Goal: Information Seeking & Learning: Learn about a topic

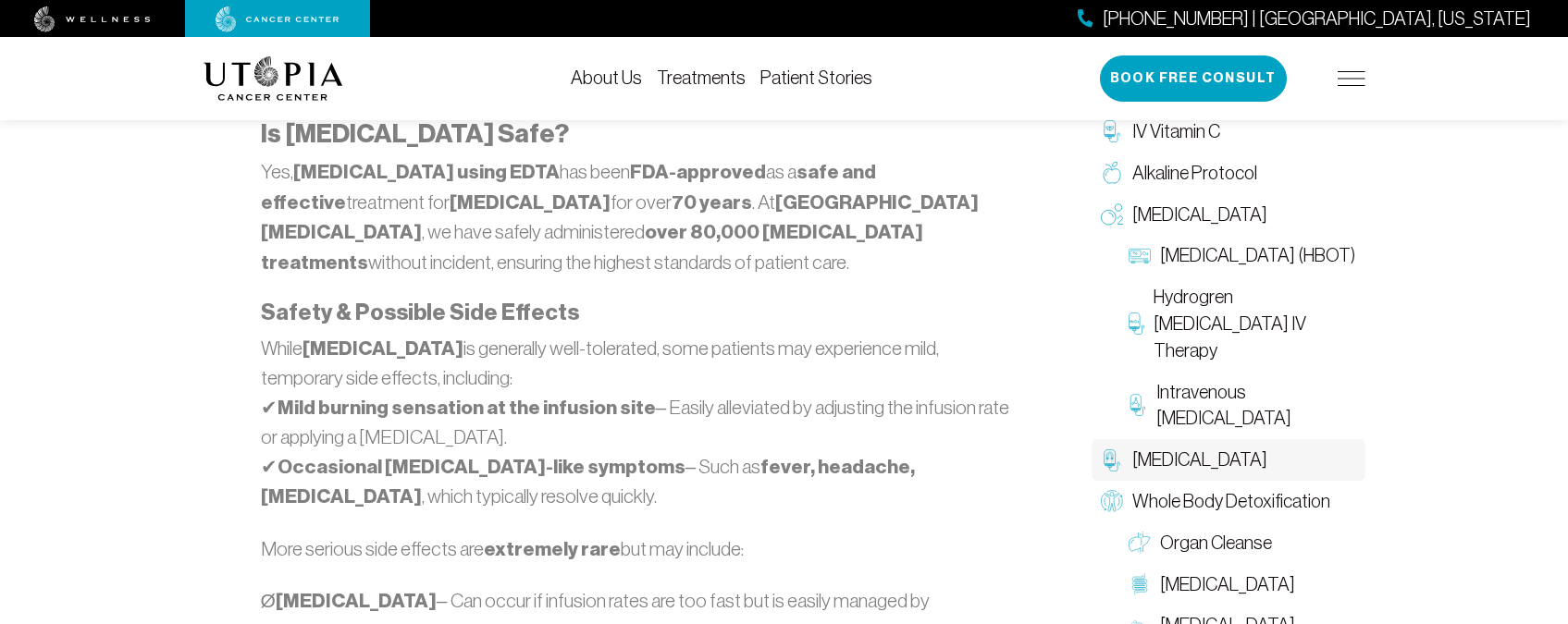
scroll to position [1434, 0]
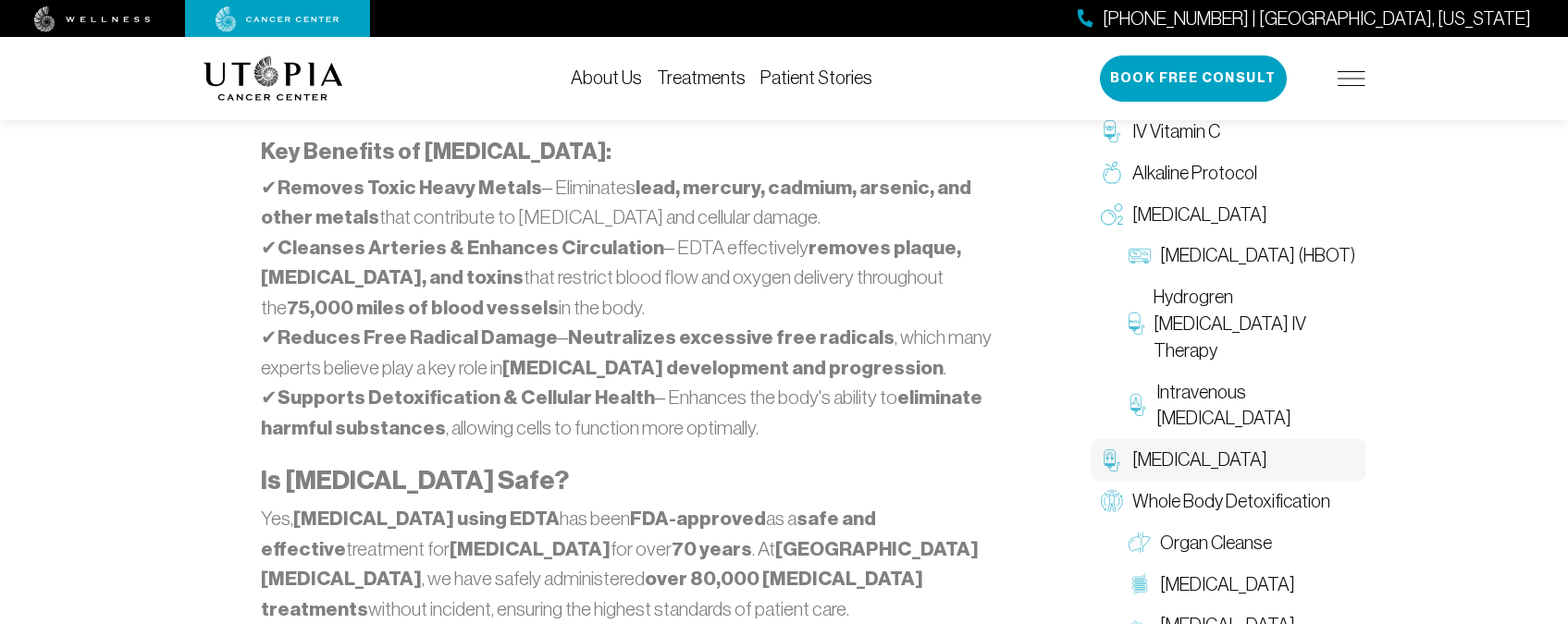
click at [819, 79] on link "Patient Stories" at bounding box center [816, 78] width 112 height 21
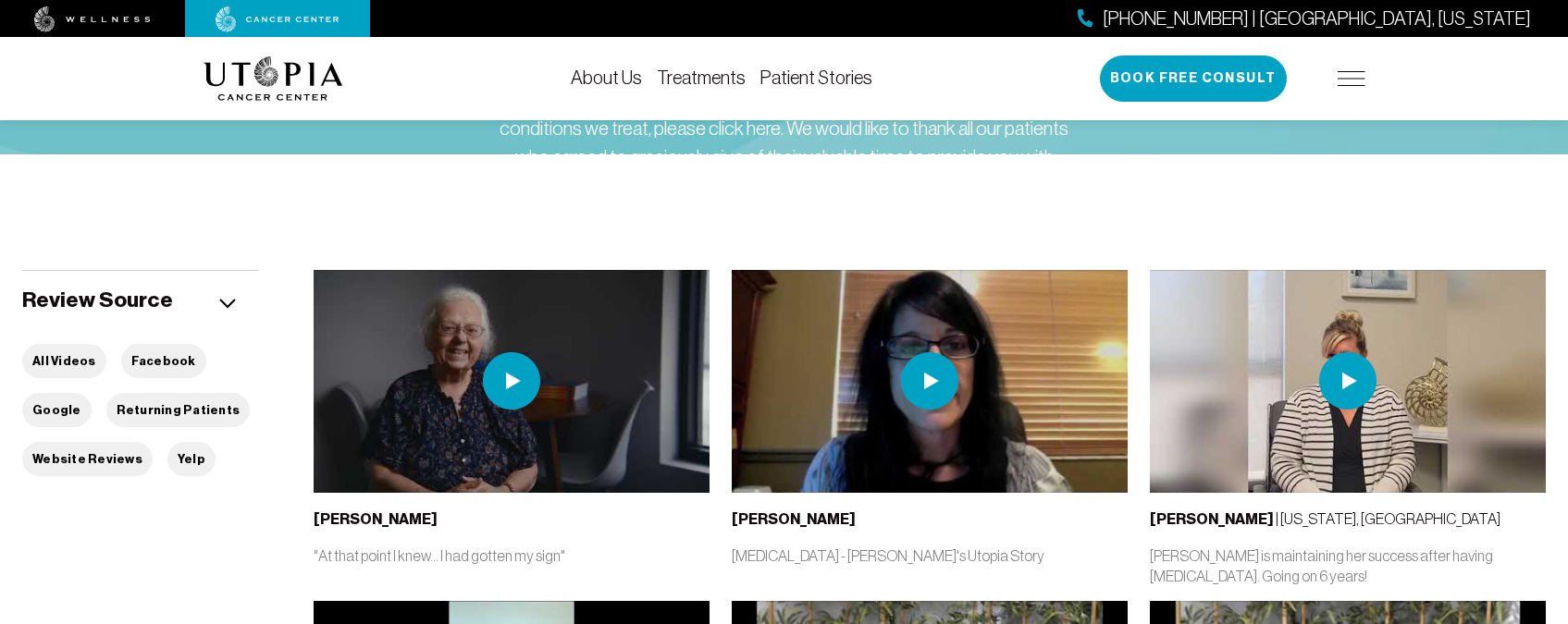
scroll to position [221, 0]
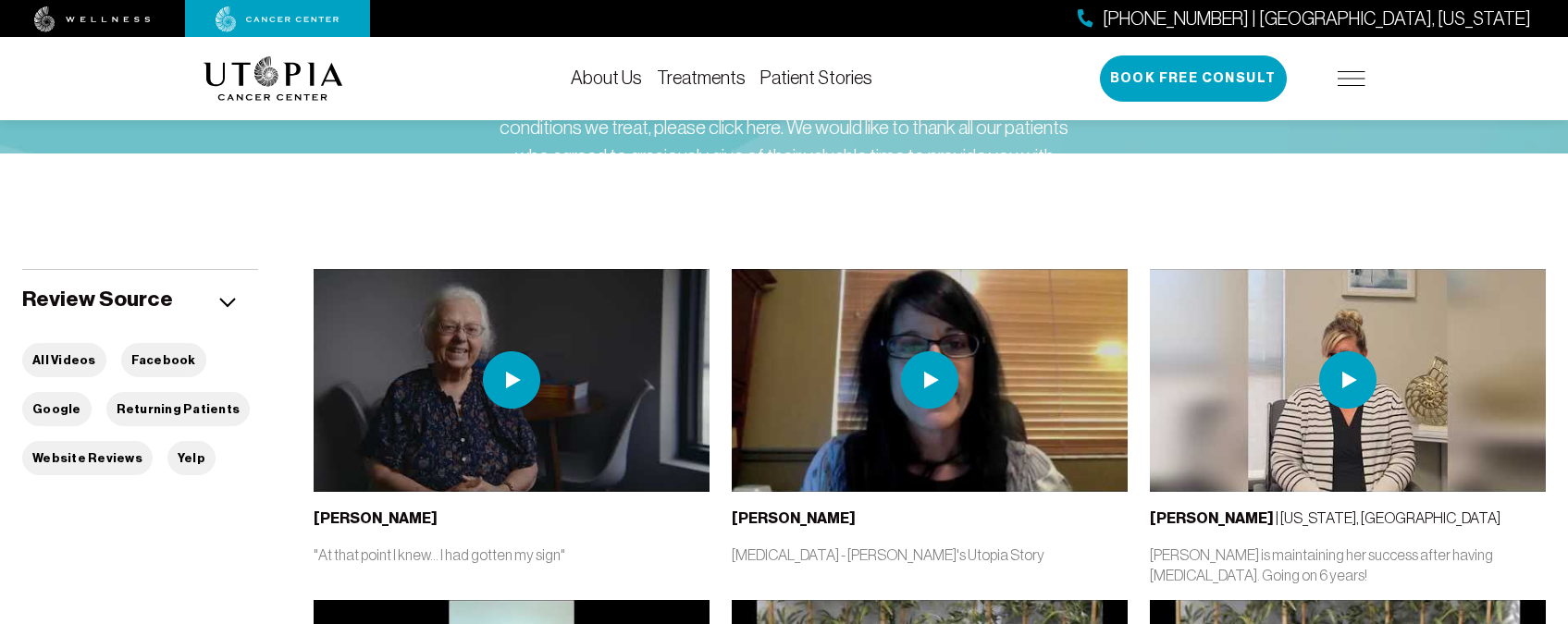
click at [564, 430] on img at bounding box center [511, 381] width 396 height 223
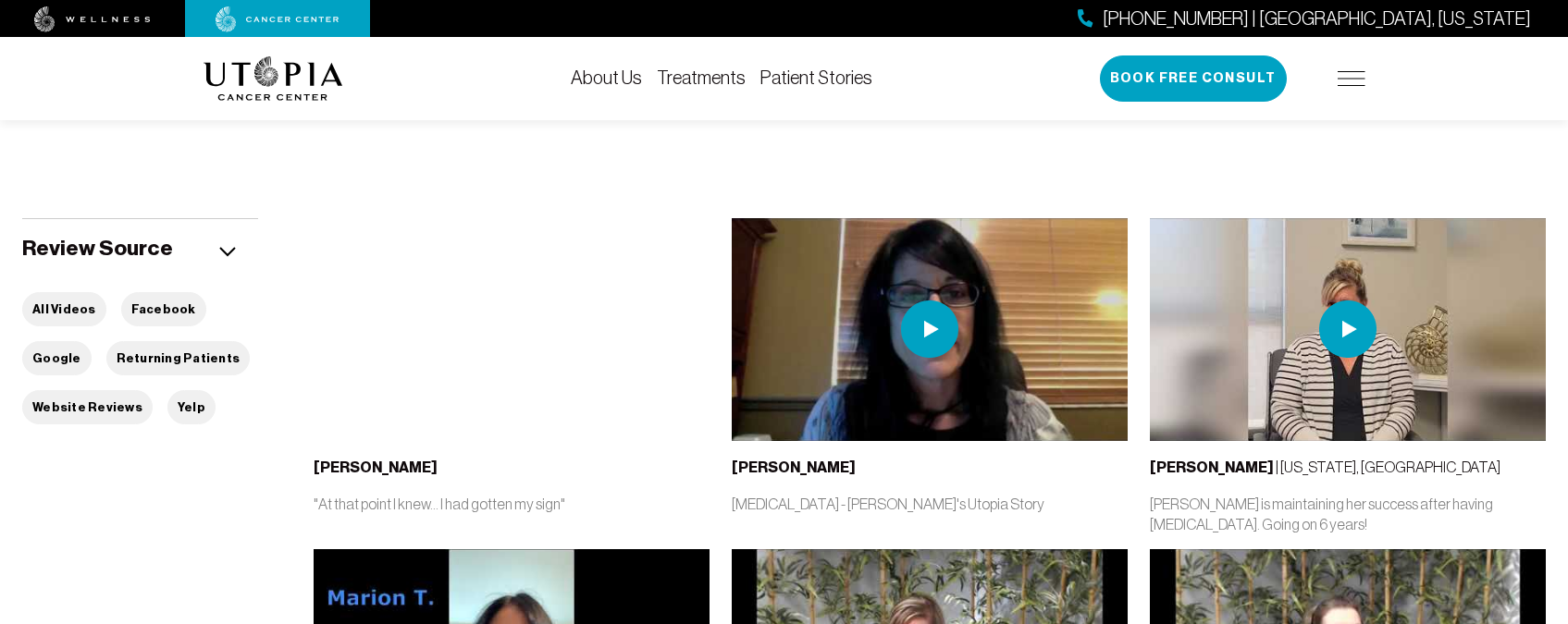
scroll to position [280, 0]
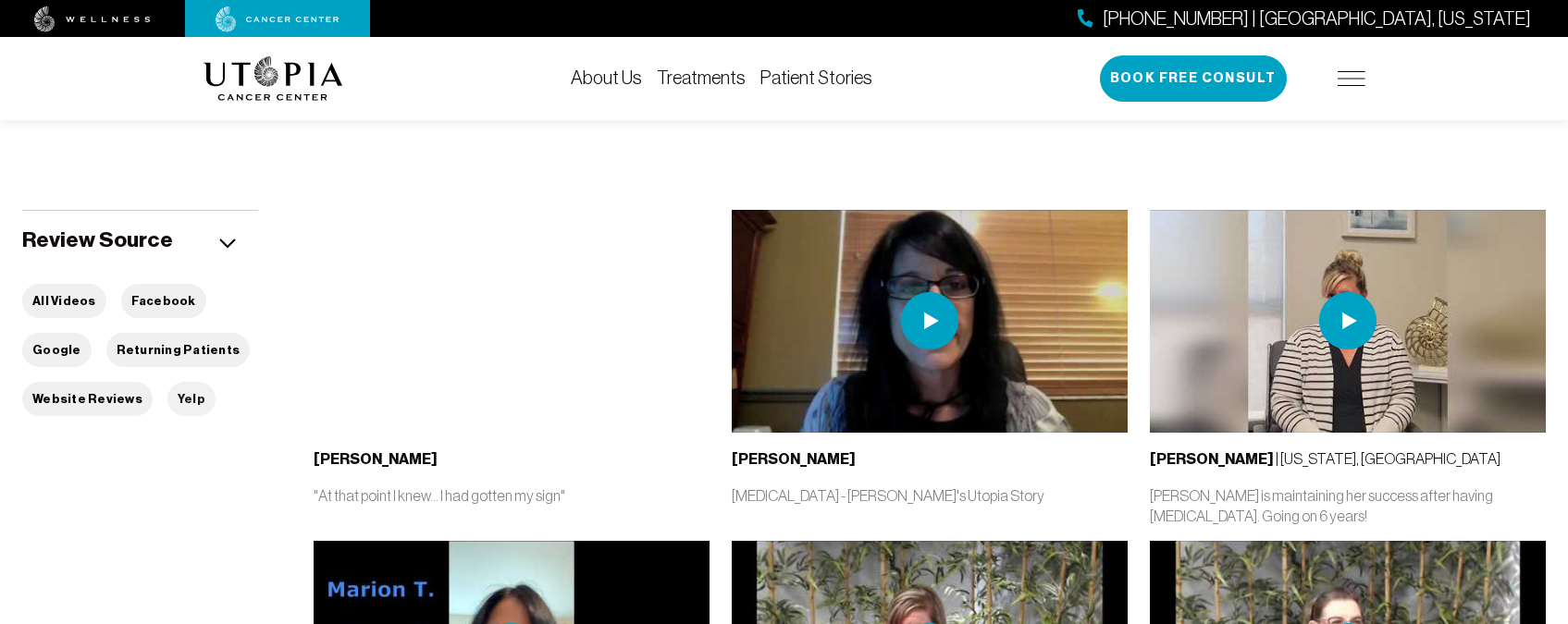
click at [171, 400] on button "Yelp" at bounding box center [191, 399] width 48 height 35
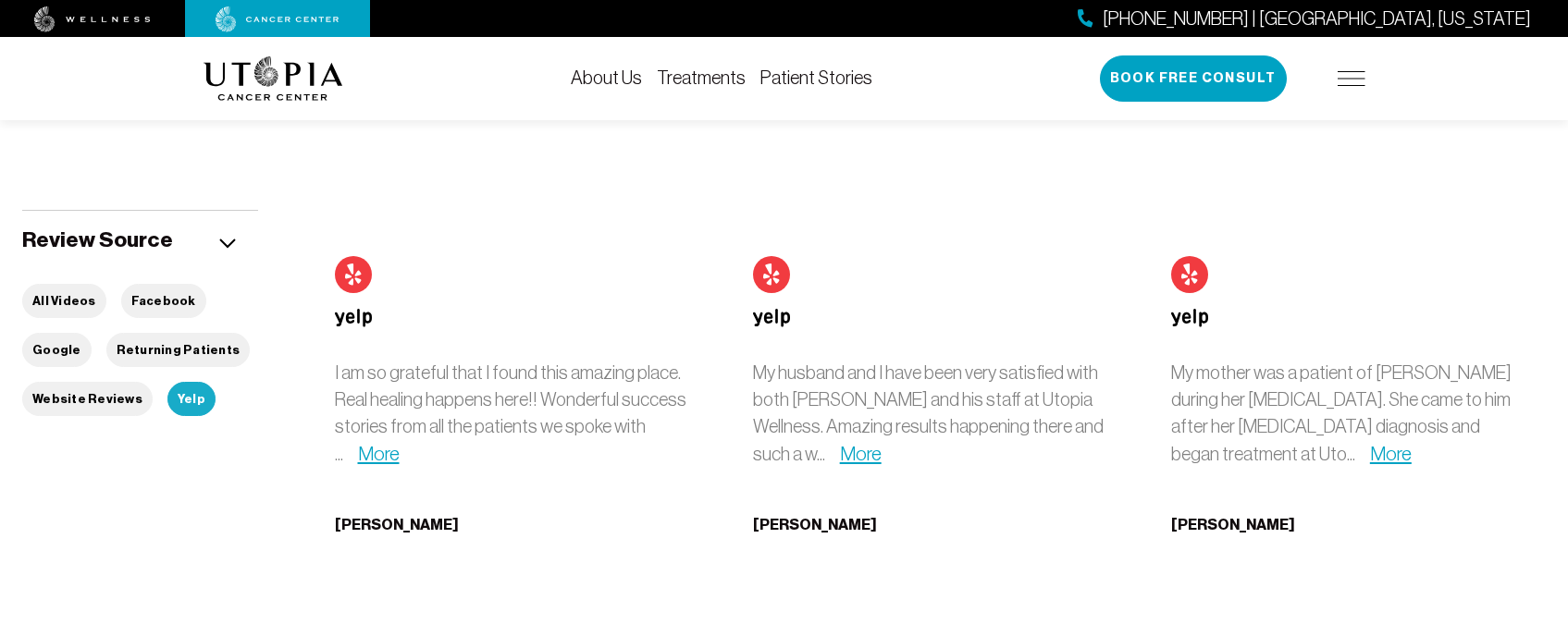
scroll to position [291, 0]
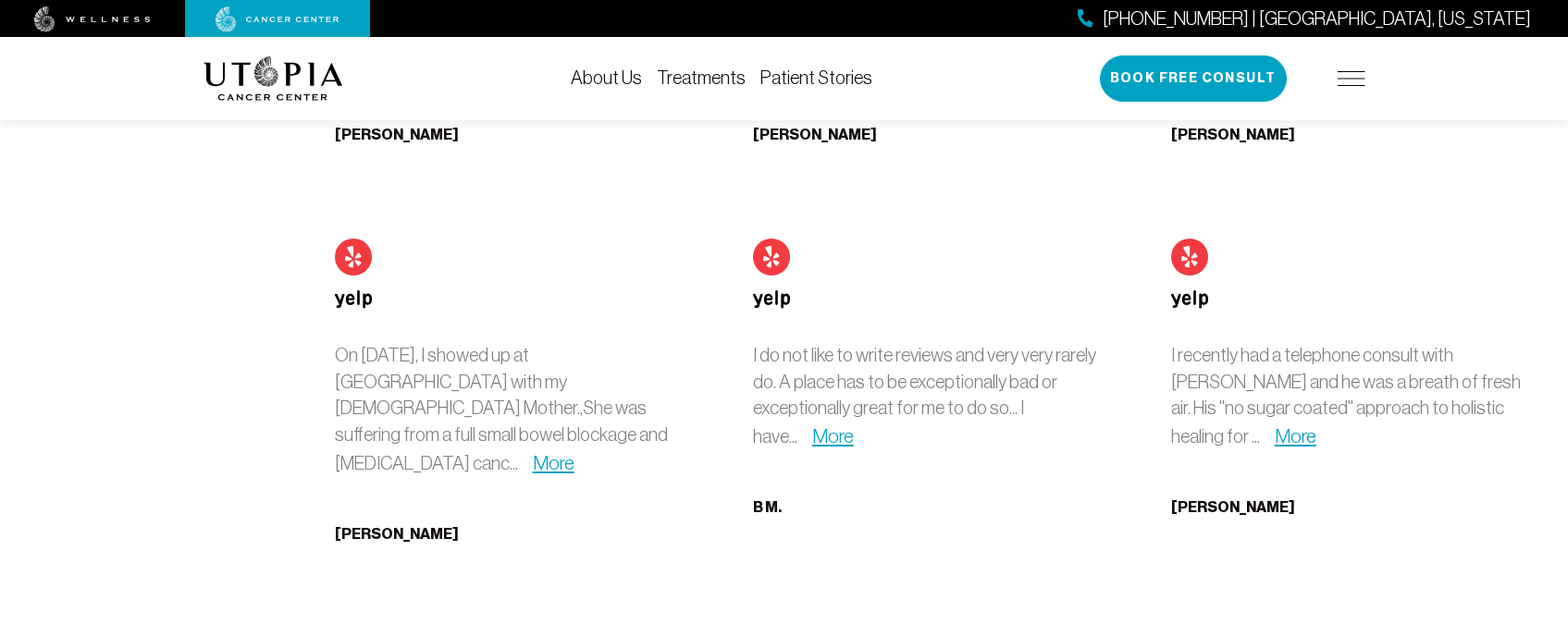
scroll to position [698, 0]
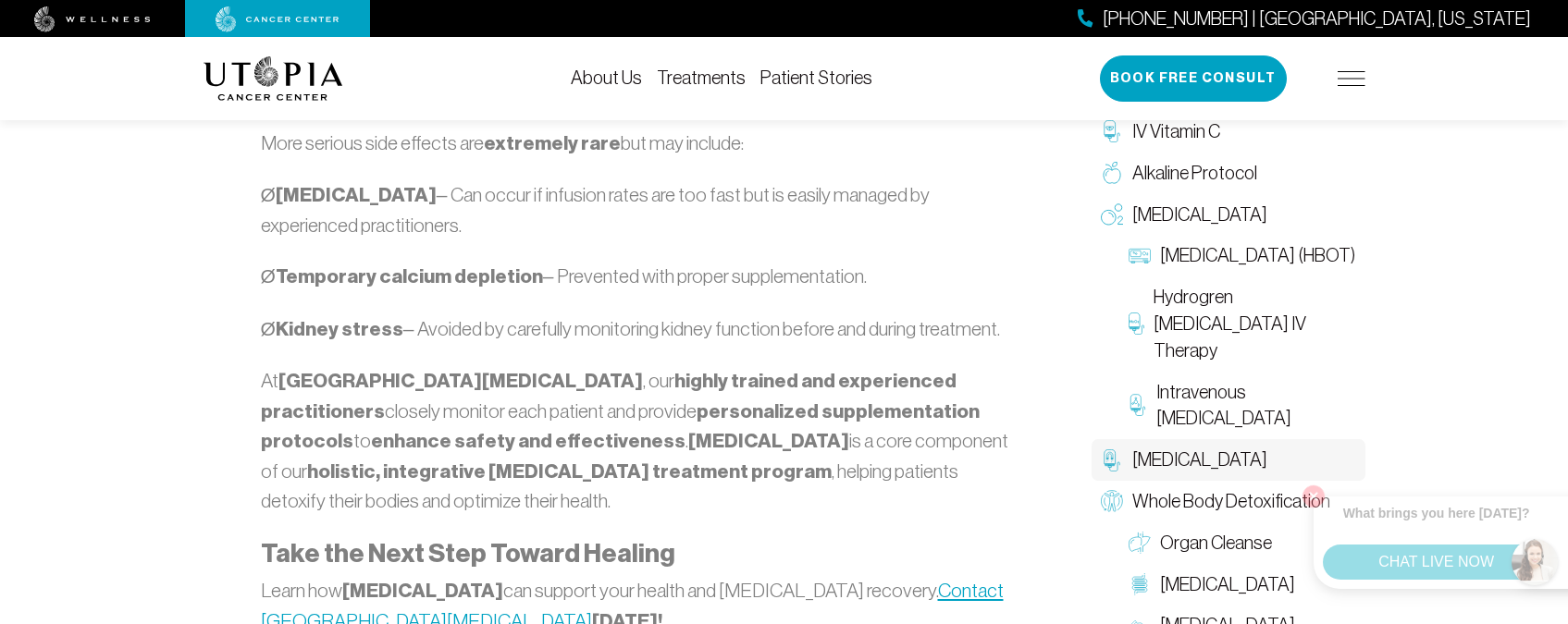
scroll to position [2532, 0]
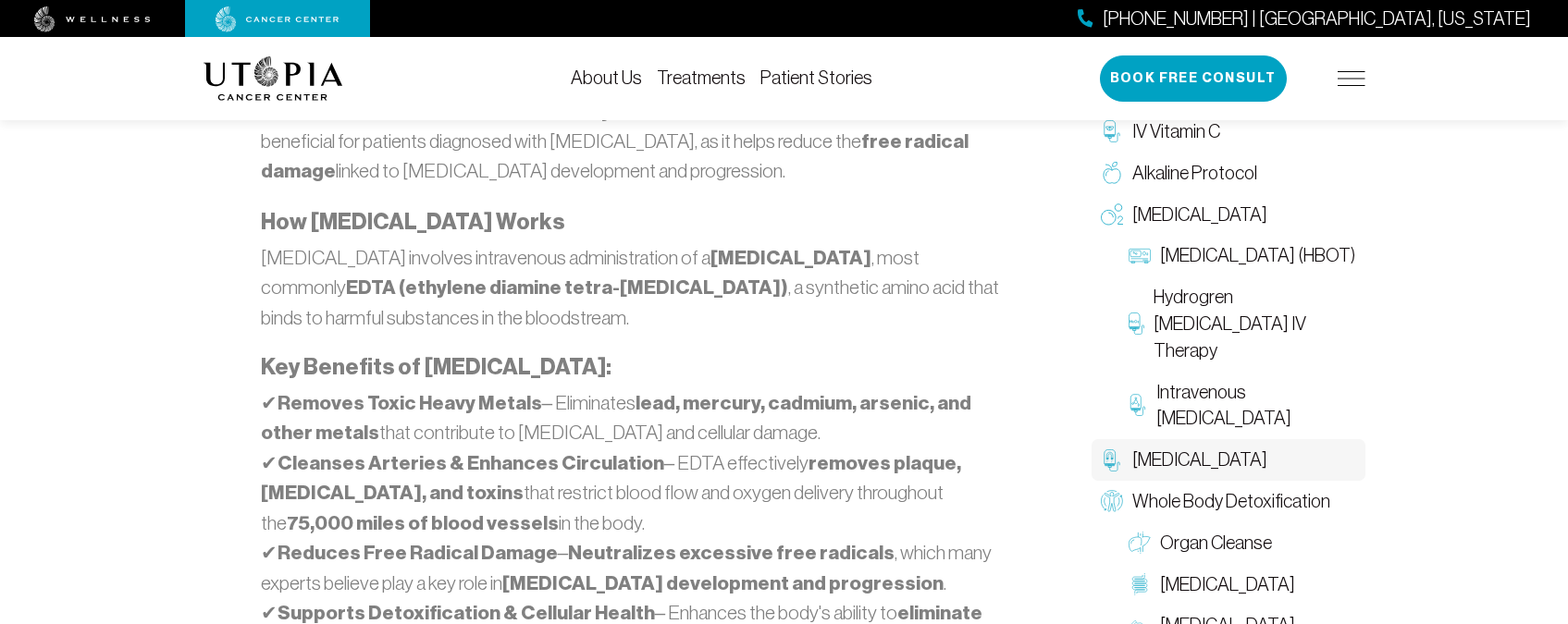
click at [816, 86] on link "Patient Stories" at bounding box center [816, 78] width 112 height 21
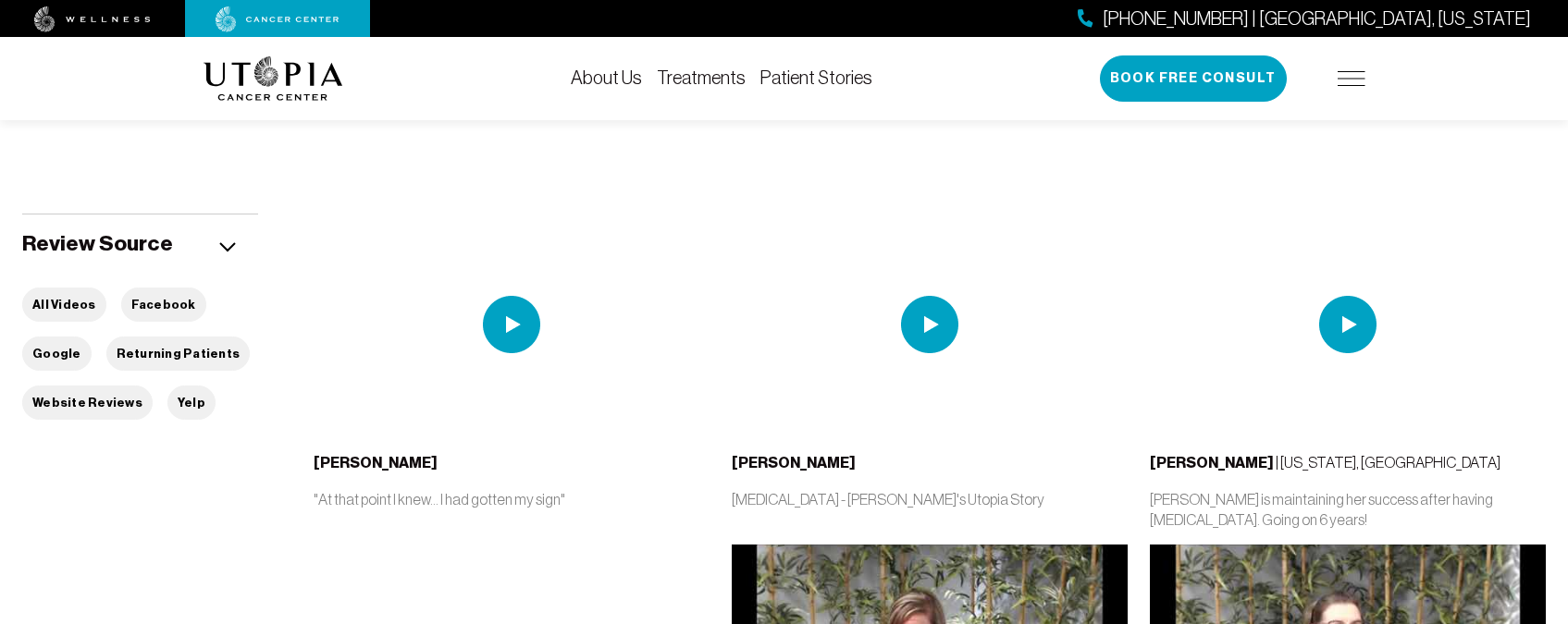
scroll to position [277, 0]
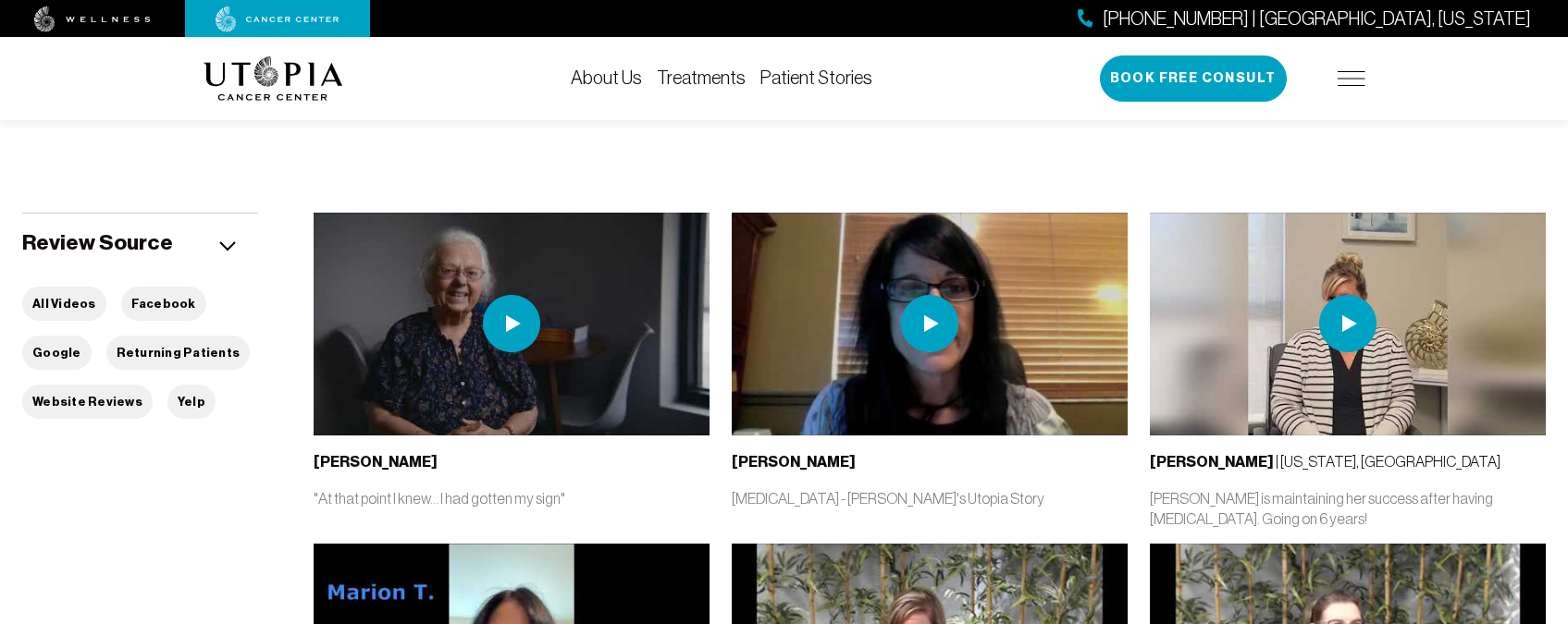
click at [906, 138] on div "Below is a small sample of testimonies we’ve captured over the years from patie…" at bounding box center [784, 55] width 574 height 175
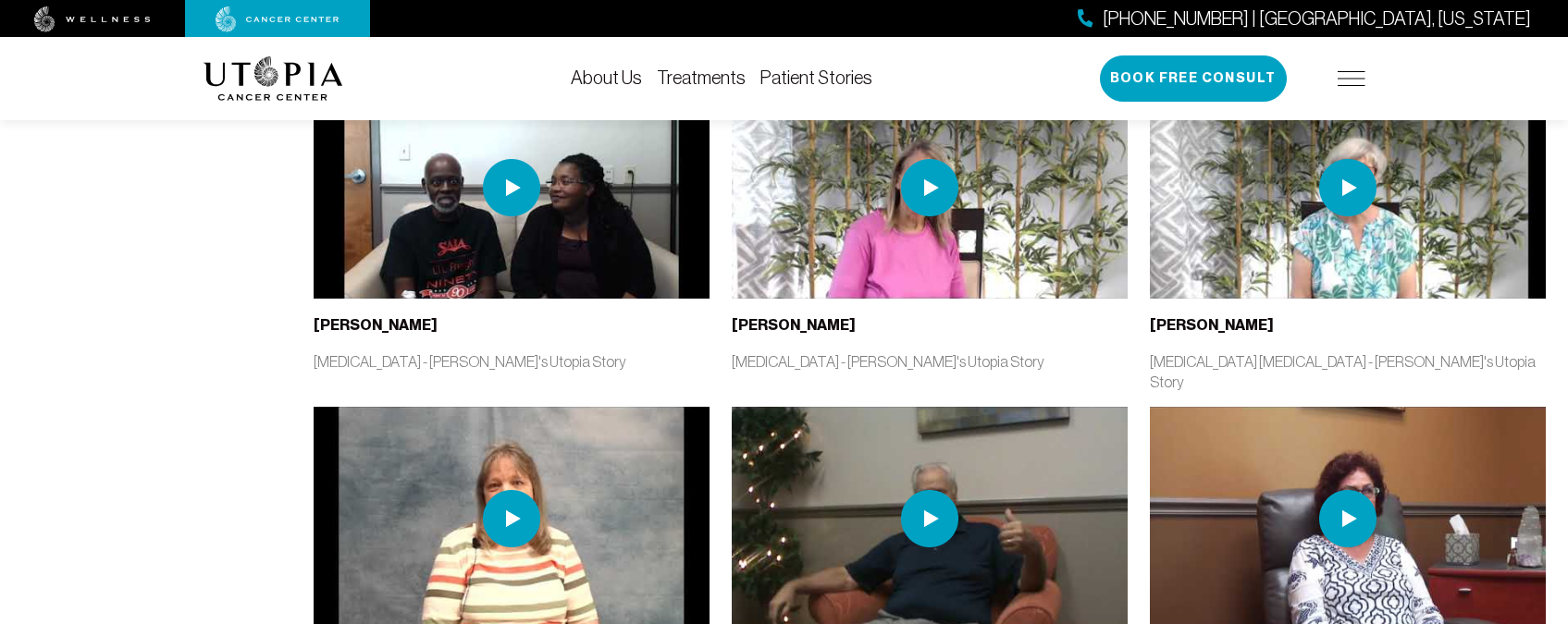
scroll to position [3440, 0]
